Goal: Information Seeking & Learning: Find specific page/section

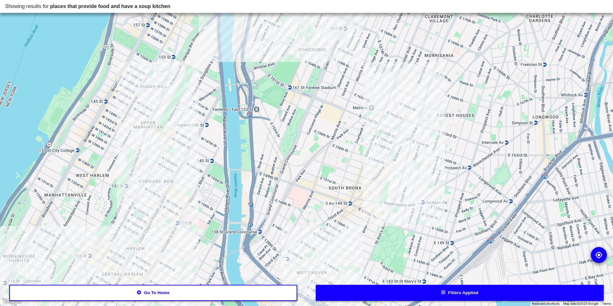
click at [393, 298] on button "Filters applied" at bounding box center [460, 293] width 288 height 16
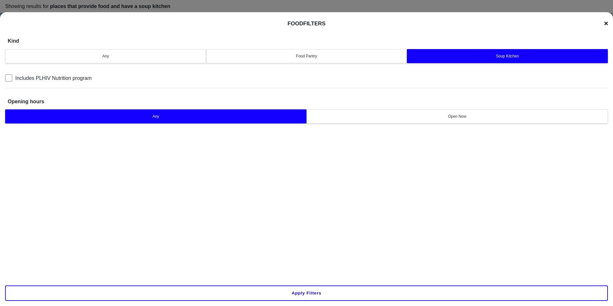
drag, startPoint x: 132, startPoint y: 55, endPoint x: 131, endPoint y: 61, distance: 5.8
click at [131, 57] on div "Any" at bounding box center [105, 56] width 193 height 6
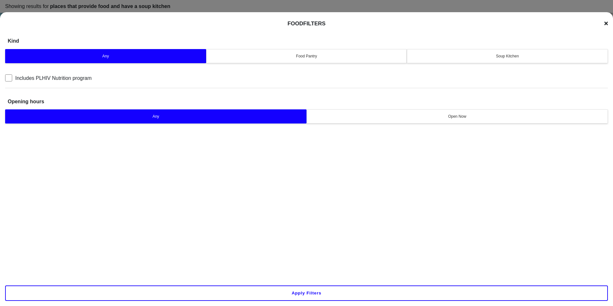
click at [608, 19] on div "Food Filters Kind Any Food Pantry Soup Kitchen Includes PLHIV Nutrition program…" at bounding box center [306, 165] width 613 height 306
click at [606, 26] on icon at bounding box center [606, 23] width 4 height 5
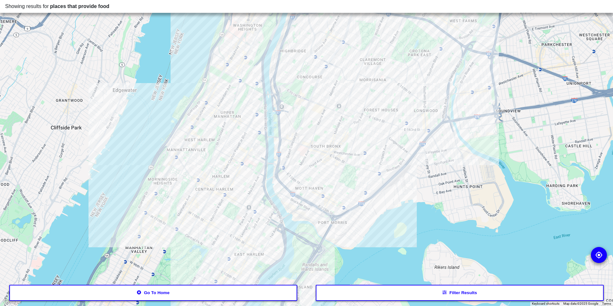
click at [129, 297] on button "Go to home" at bounding box center [153, 293] width 288 height 16
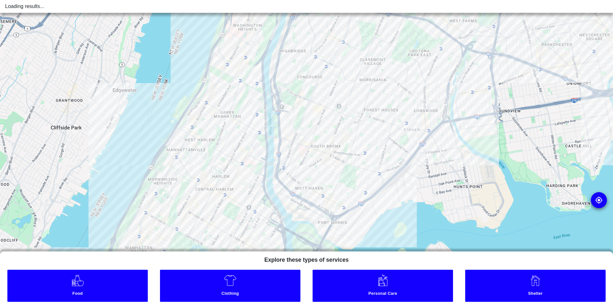
click at [206, 282] on link "Clothing" at bounding box center [230, 286] width 140 height 32
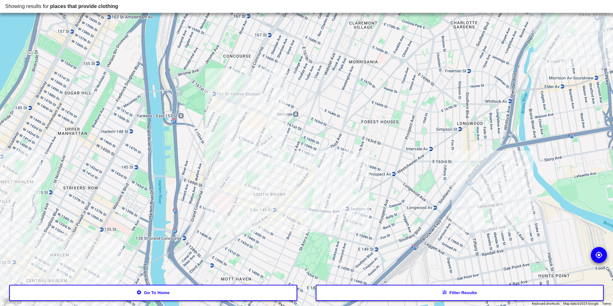
drag, startPoint x: 289, startPoint y: 148, endPoint x: 269, endPoint y: 188, distance: 44.0
click at [269, 188] on div at bounding box center [306, 153] width 613 height 306
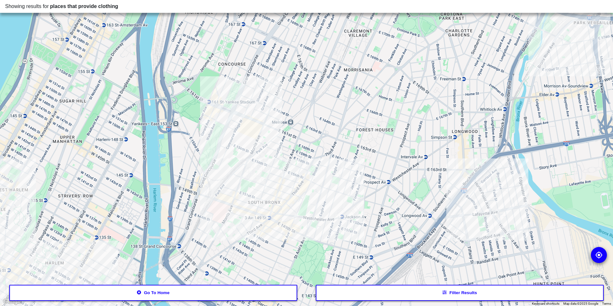
click at [294, 179] on div at bounding box center [306, 153] width 613 height 306
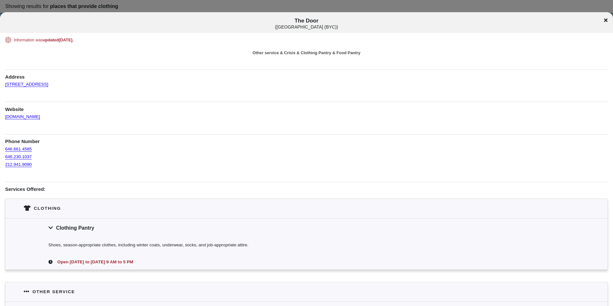
click at [607, 21] on icon at bounding box center [606, 20] width 4 height 5
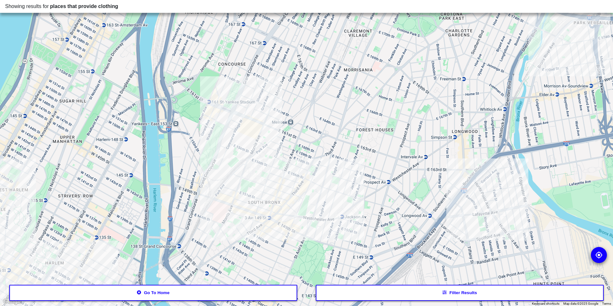
click at [299, 223] on div at bounding box center [306, 153] width 613 height 306
click at [285, 226] on div at bounding box center [306, 153] width 613 height 306
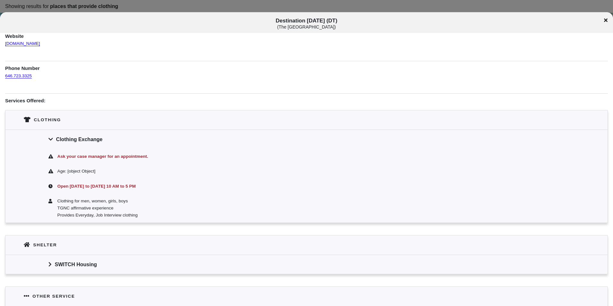
scroll to position [32, 0]
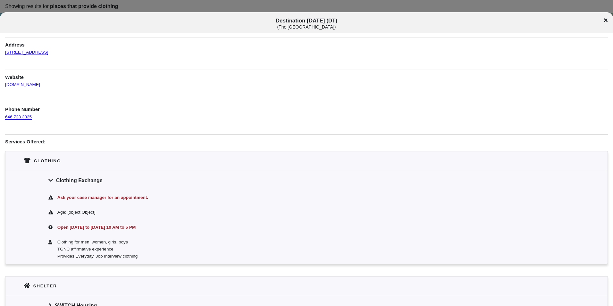
click at [329, 23] on span "Destination [DATE] (DT) ( The [GEOGRAPHIC_DATA] )" at bounding box center [306, 24] width 509 height 12
copy span "Destination [DATE] (DT)"
drag, startPoint x: 91, startPoint y: 49, endPoint x: 2, endPoint y: 54, distance: 89.2
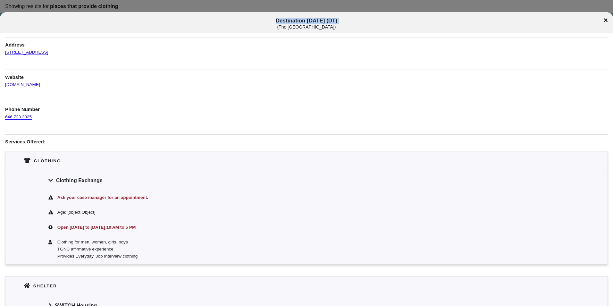
click at [2, 54] on div "Information was updated [DATE] . Health & Food Pantry & Haircut & Other service…" at bounding box center [306, 301] width 613 height 593
copy link "[STREET_ADDRESS]"
click at [606, 19] on icon at bounding box center [606, 20] width 4 height 5
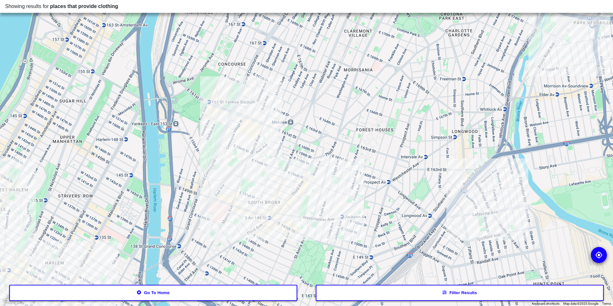
click at [244, 116] on div at bounding box center [306, 153] width 613 height 306
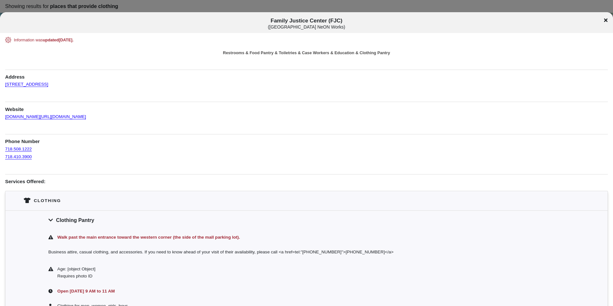
click at [607, 20] on icon at bounding box center [606, 20] width 4 height 5
